Goal: Task Accomplishment & Management: Use online tool/utility

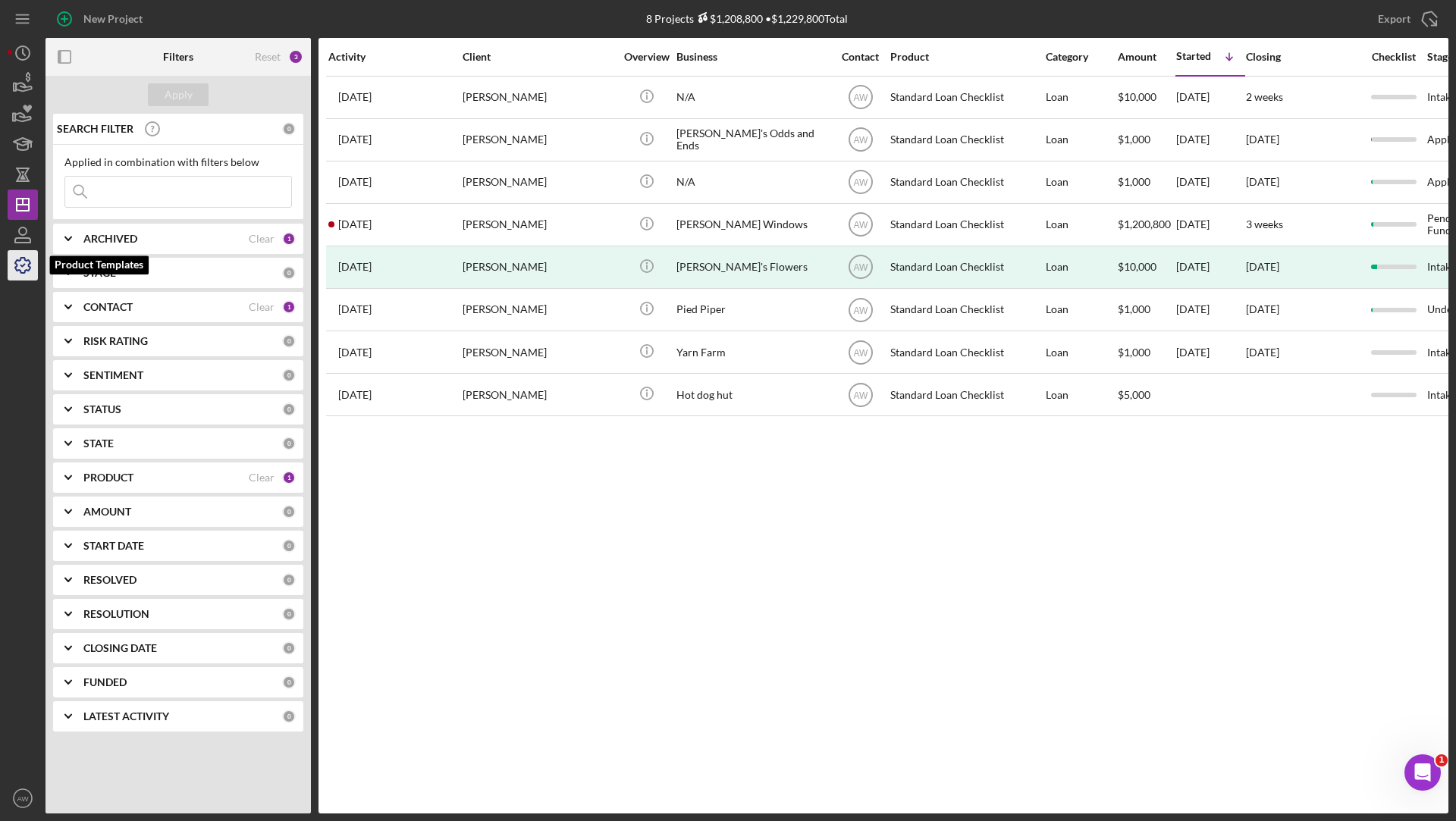
click at [19, 258] on icon "button" at bounding box center [22, 265] width 38 height 38
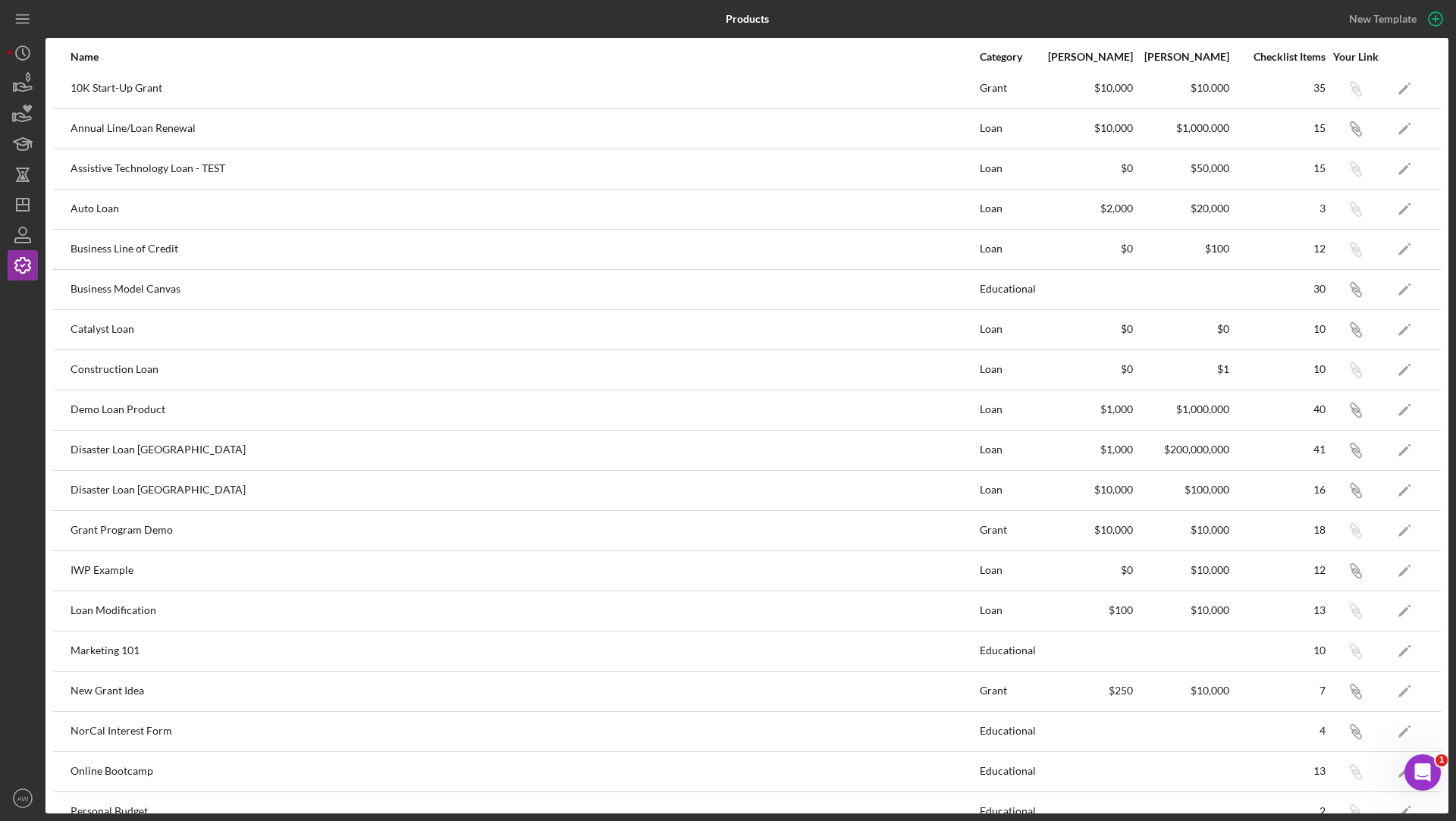
scroll to position [429, 0]
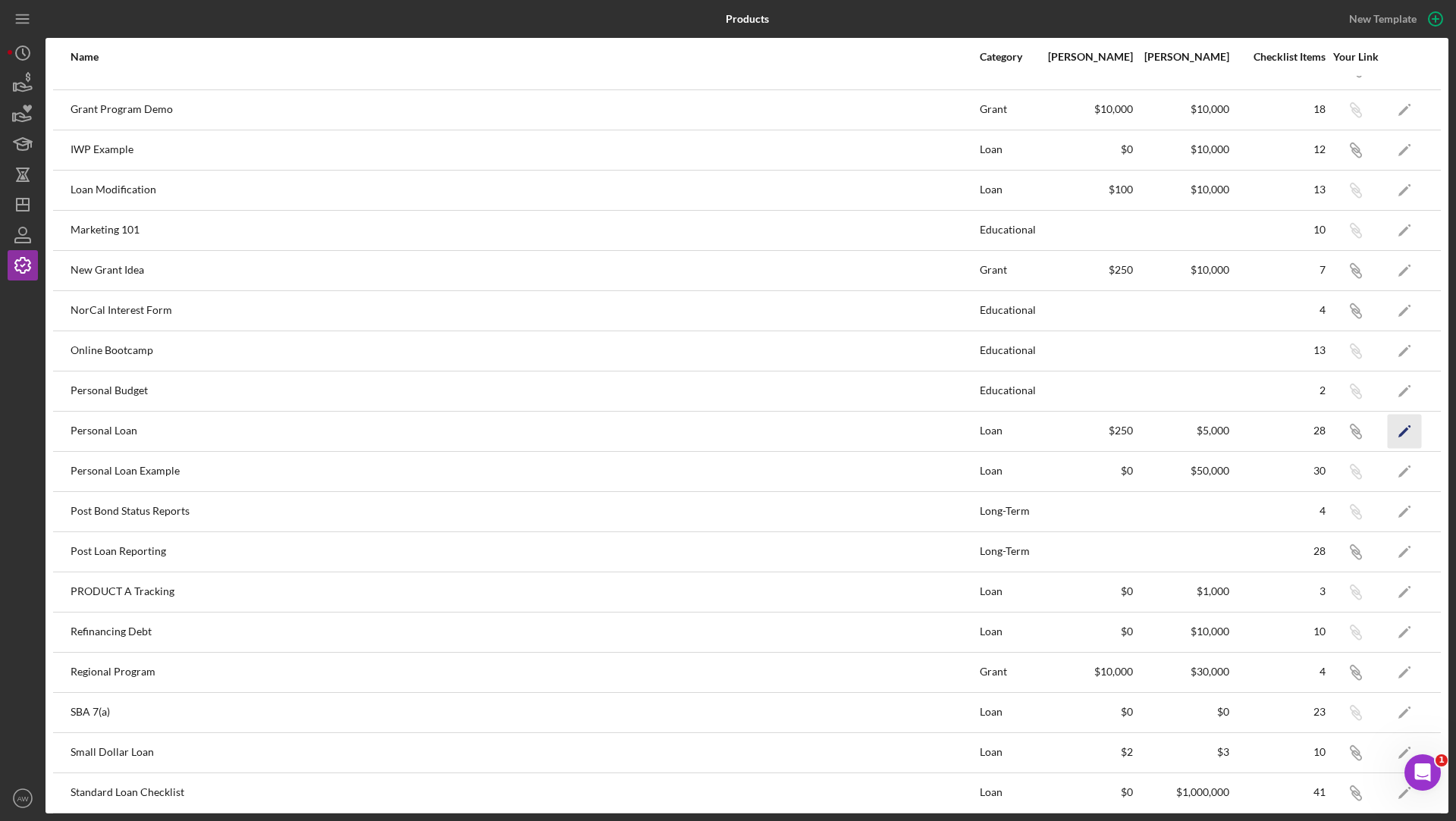
click at [1409, 418] on icon "Icon/Edit" at bounding box center [1405, 431] width 34 height 34
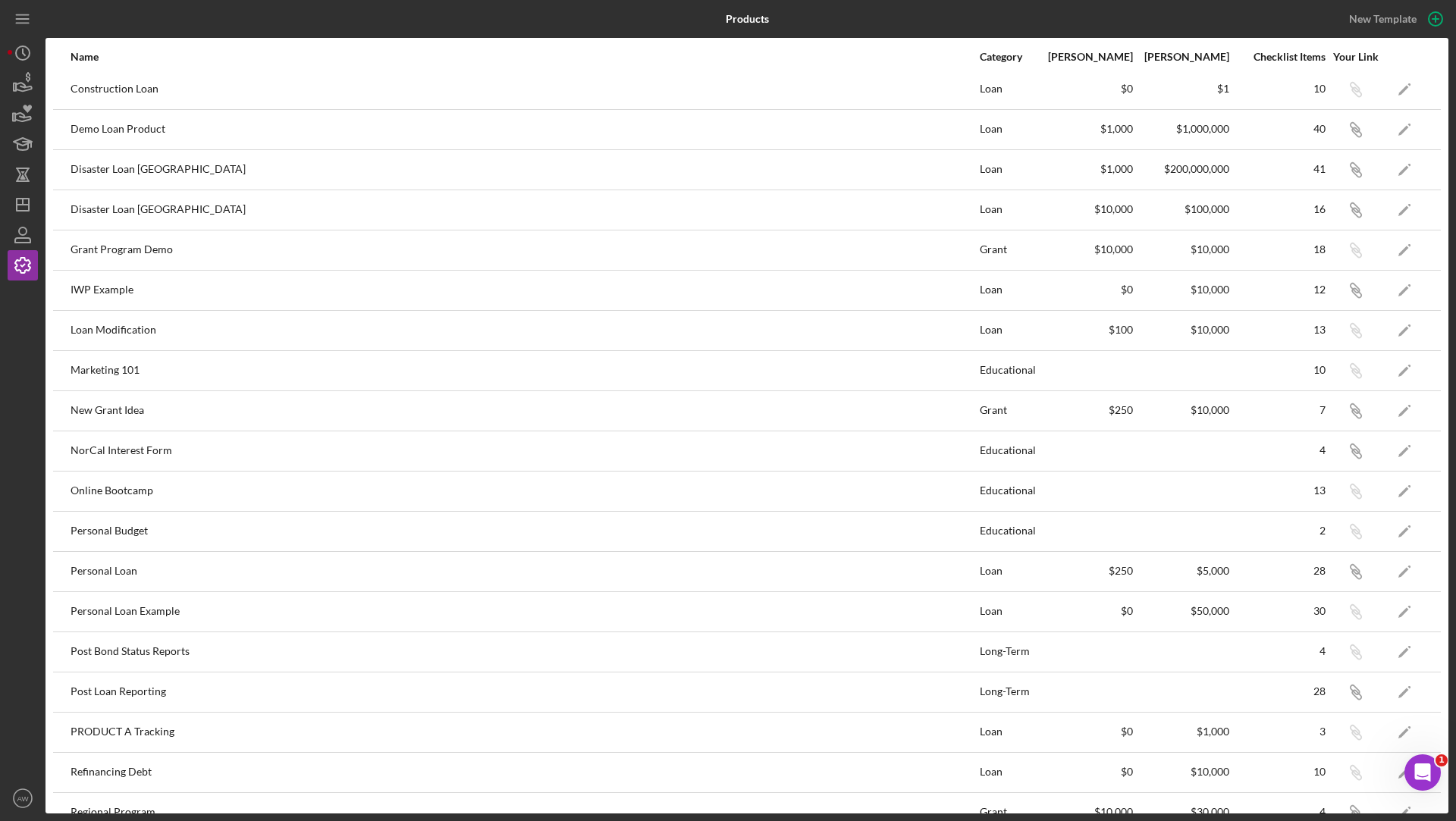
scroll to position [295, 0]
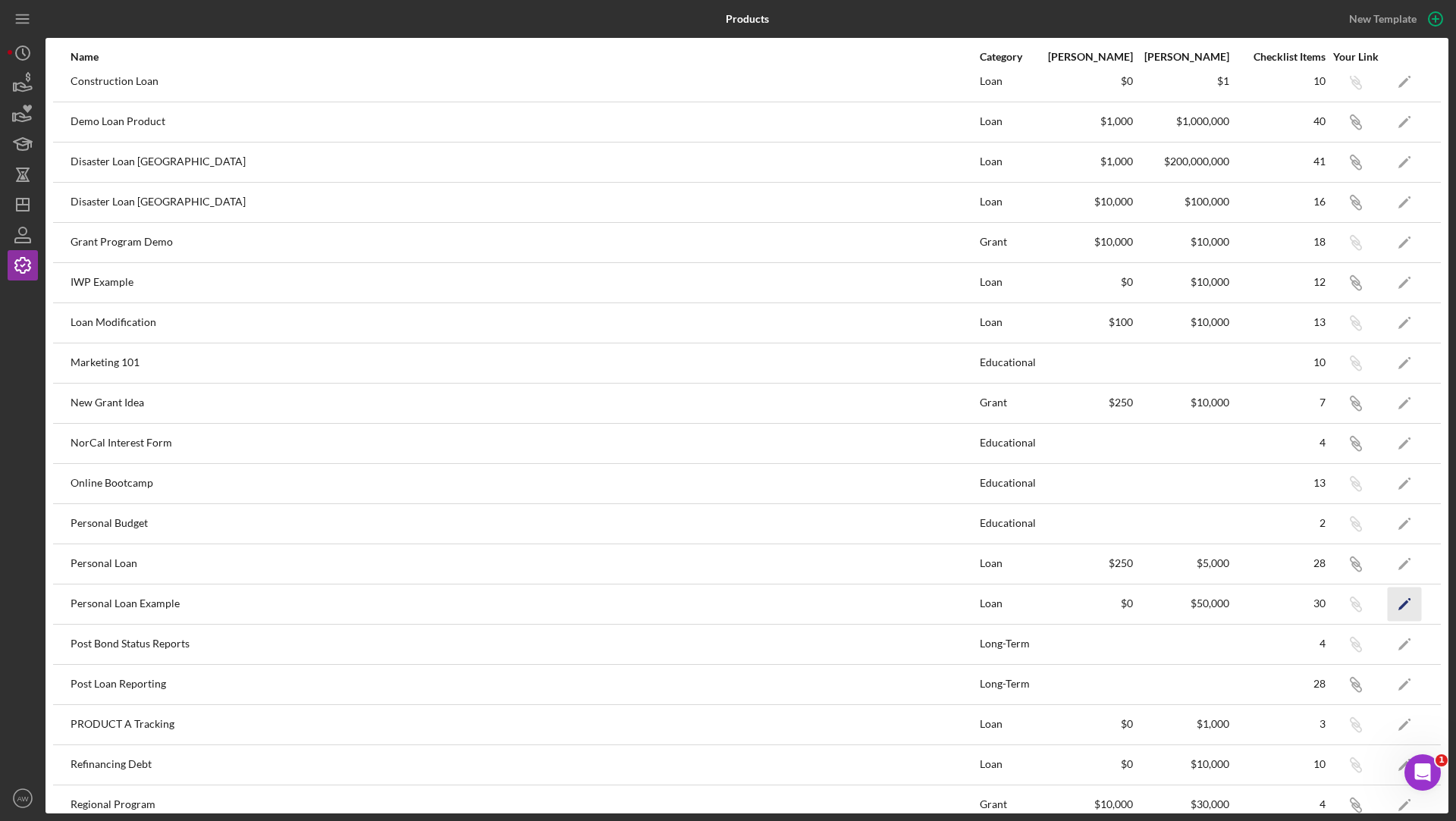
click at [1406, 594] on icon "Icon/Edit" at bounding box center [1405, 604] width 34 height 34
